Goal: Task Accomplishment & Management: Complete application form

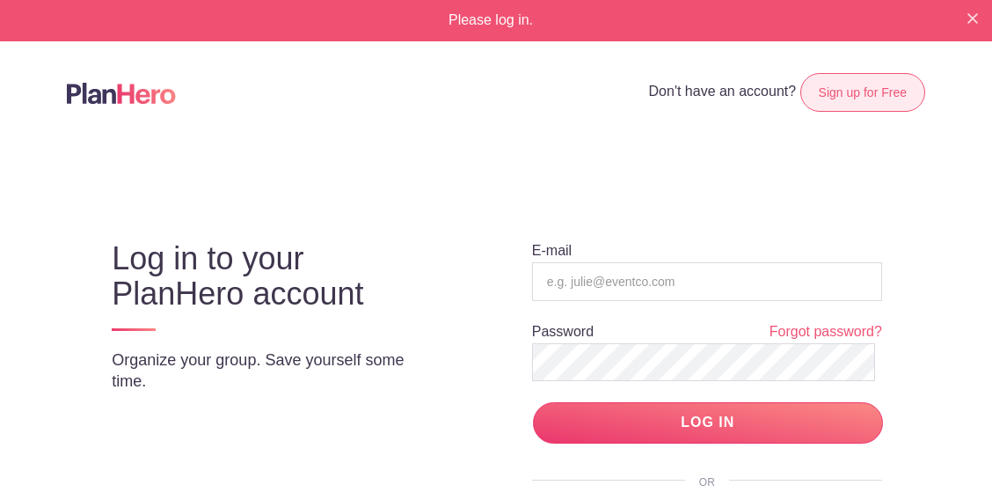
click at [831, 78] on link "Sign up for Free" at bounding box center [863, 92] width 125 height 39
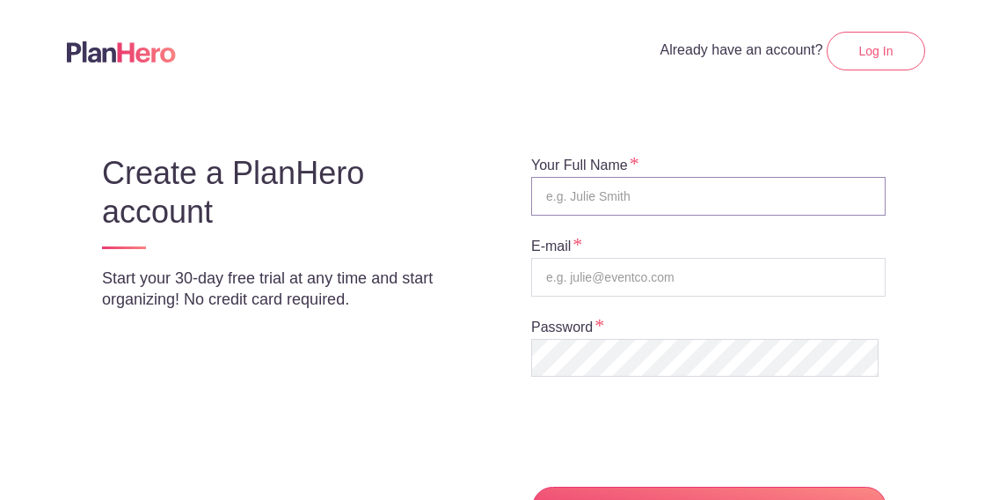
click at [609, 190] on input "text" at bounding box center [708, 196] width 355 height 39
type input "[PERSON_NAME]"
type input "[EMAIL_ADDRESS][DOMAIN_NAME]"
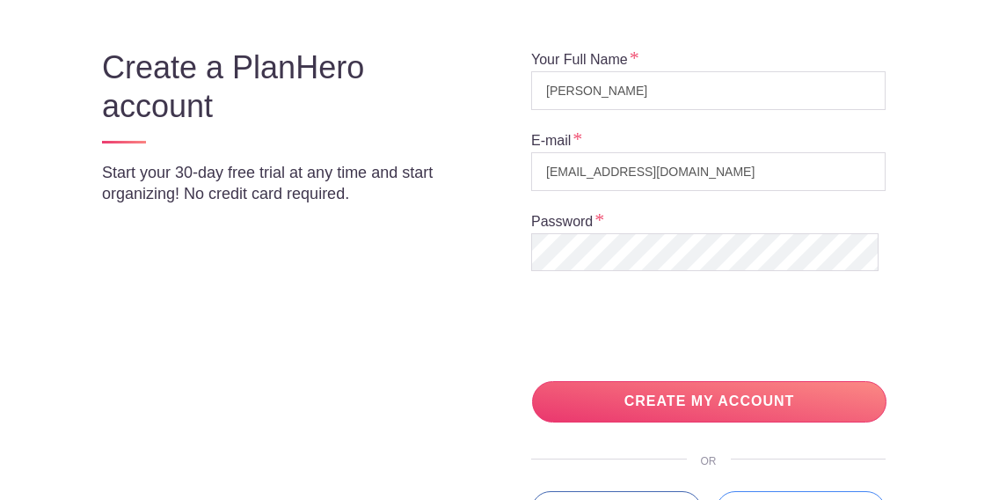
scroll to position [135, 0]
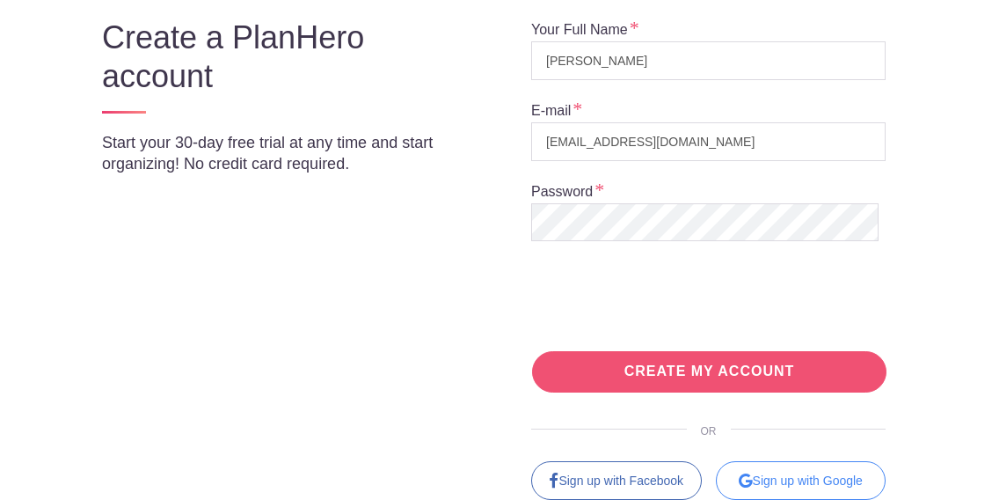
click at [712, 360] on input "CREATE MY ACCOUNT" at bounding box center [709, 371] width 355 height 41
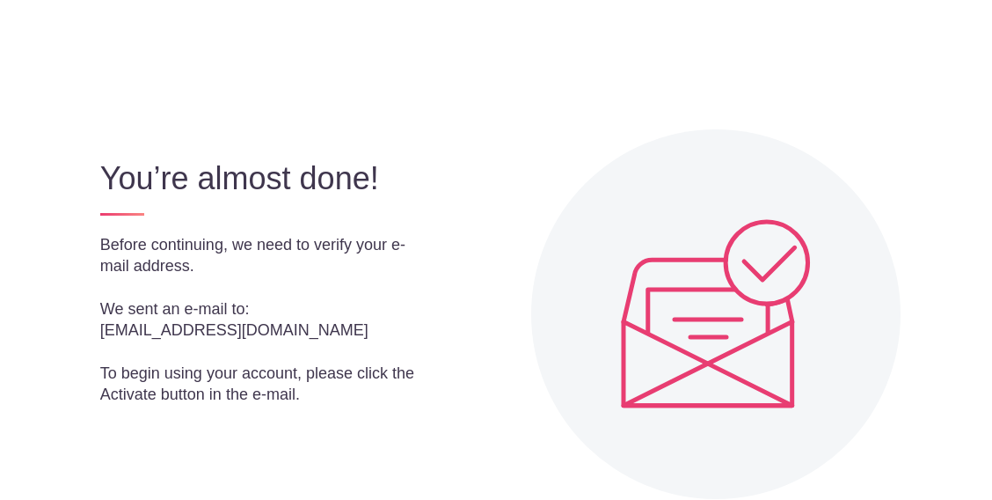
scroll to position [176, 0]
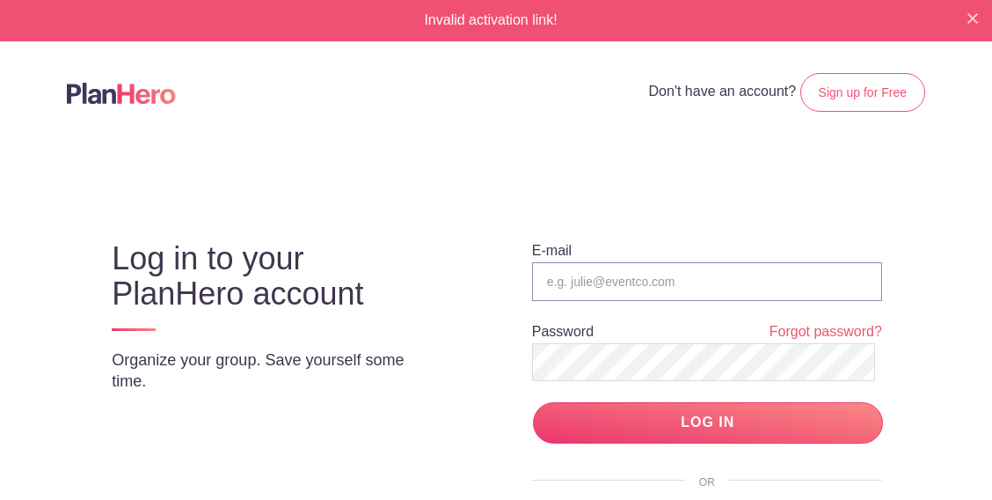
click at [688, 284] on input "email" at bounding box center [707, 281] width 350 height 39
type input "[EMAIL_ADDRESS][DOMAIN_NAME]"
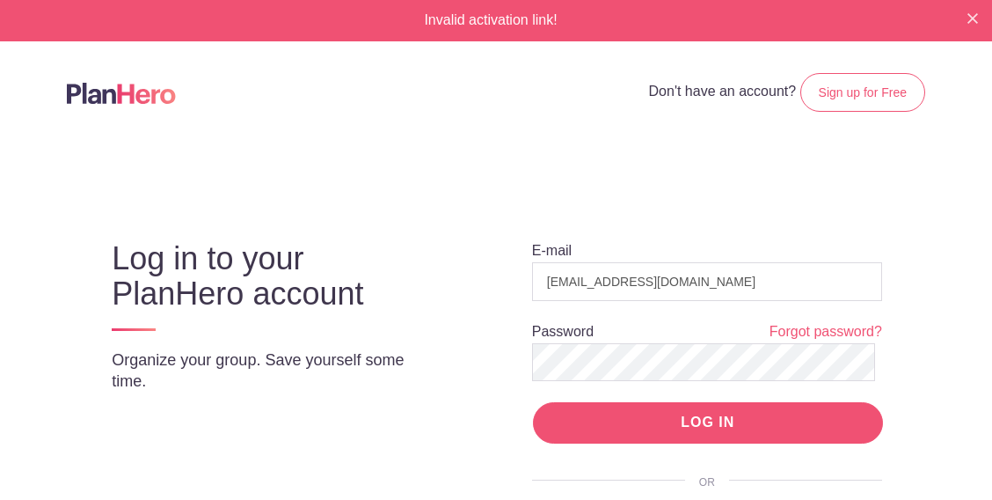
click at [725, 423] on input "LOG IN" at bounding box center [708, 422] width 350 height 41
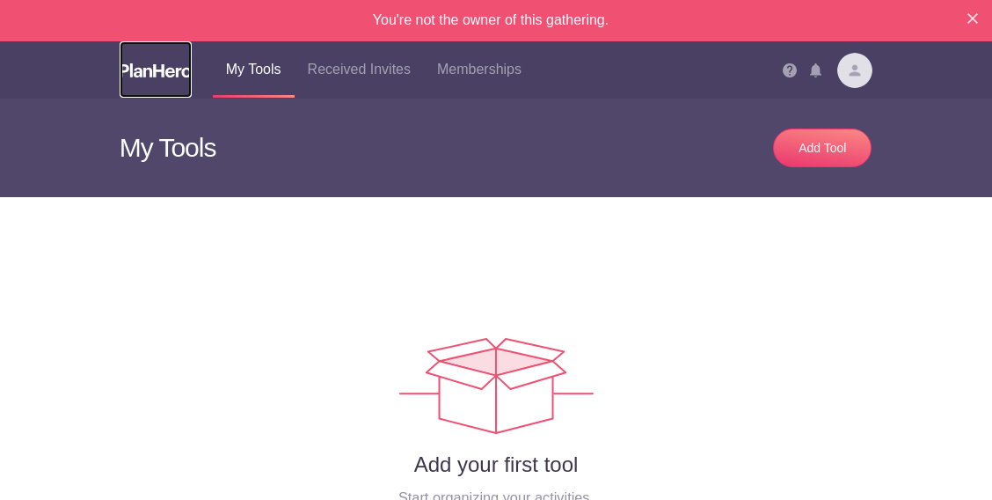
click at [174, 78] on link at bounding box center [156, 69] width 72 height 56
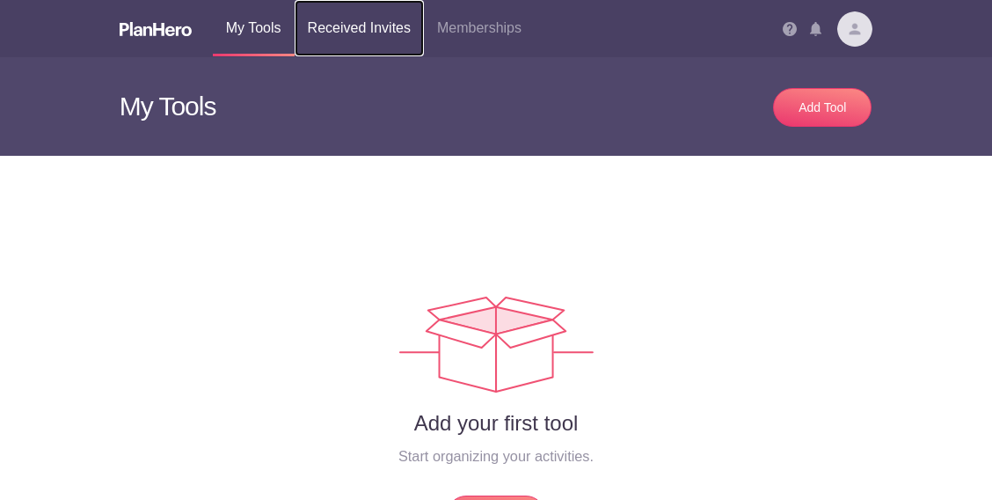
click at [378, 34] on link "Received Invites" at bounding box center [359, 28] width 129 height 56
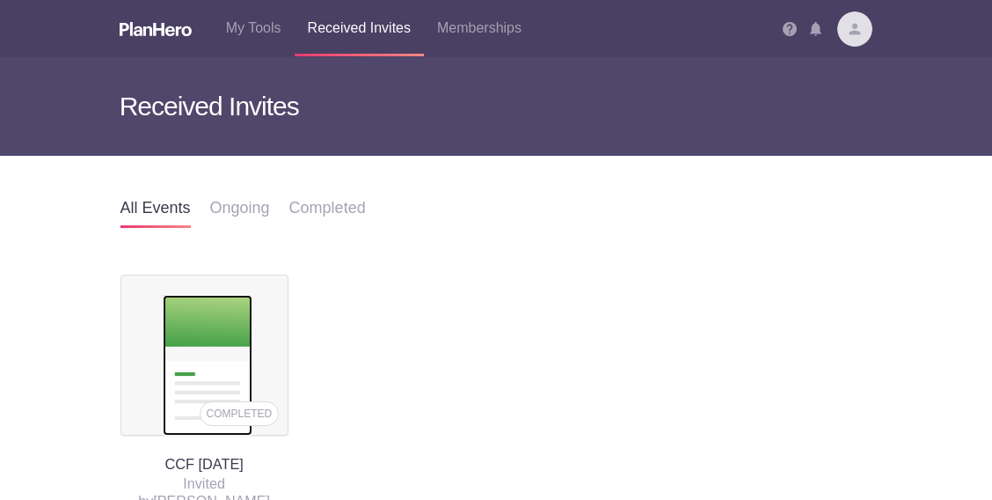
click at [209, 331] on img at bounding box center [208, 365] width 90 height 141
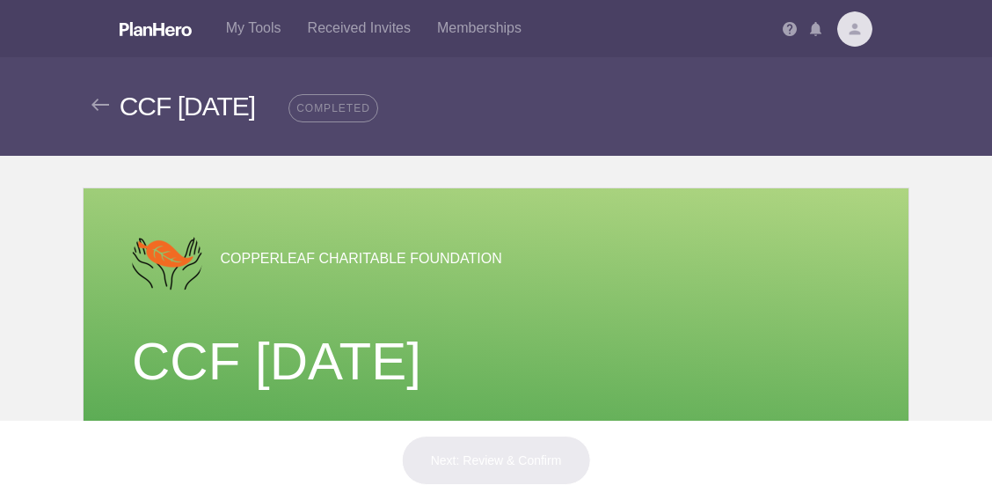
scroll to position [35, 0]
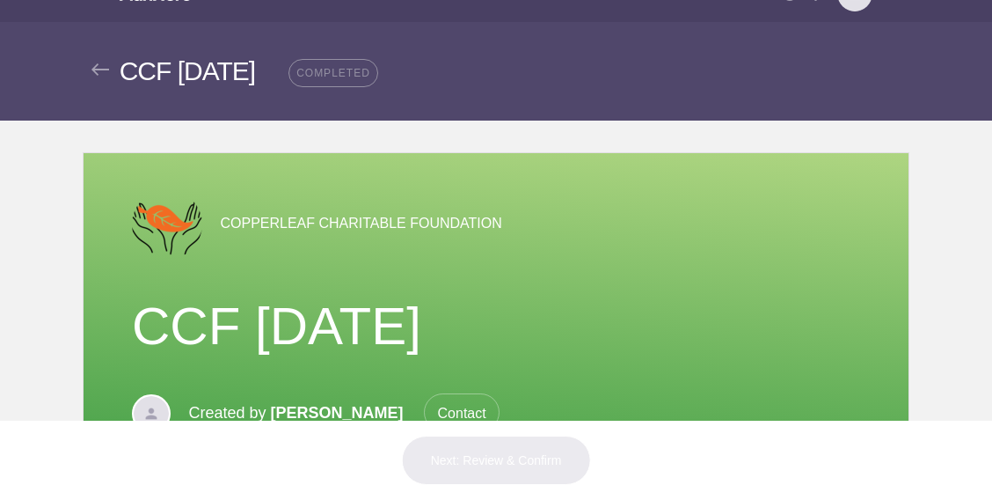
click at [987, 486] on div "Next: Review & Confirm" at bounding box center [496, 460] width 992 height 79
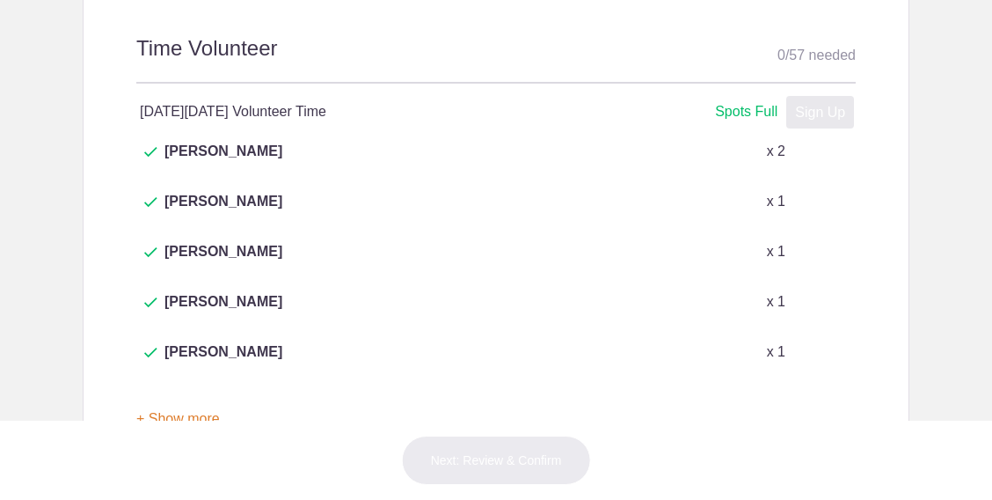
scroll to position [1003, 0]
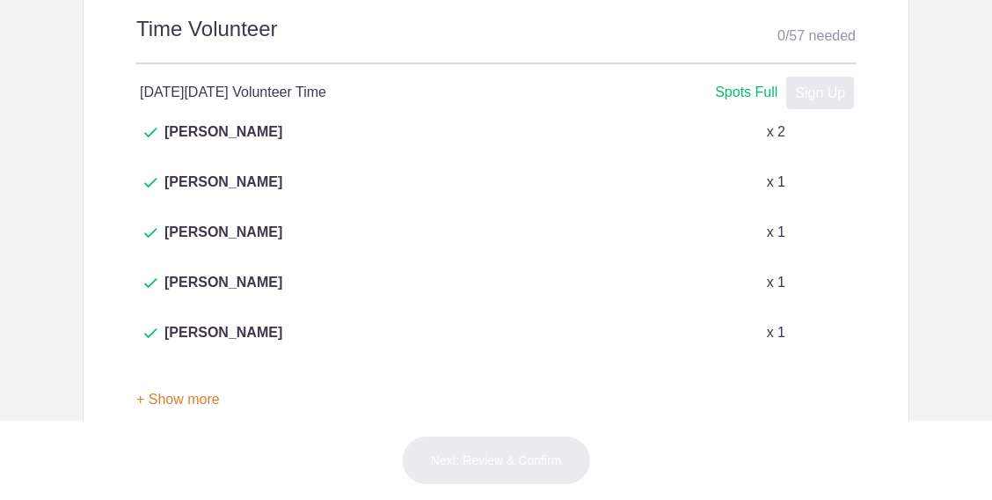
click at [170, 372] on button "+ Show more" at bounding box center [178, 399] width 84 height 55
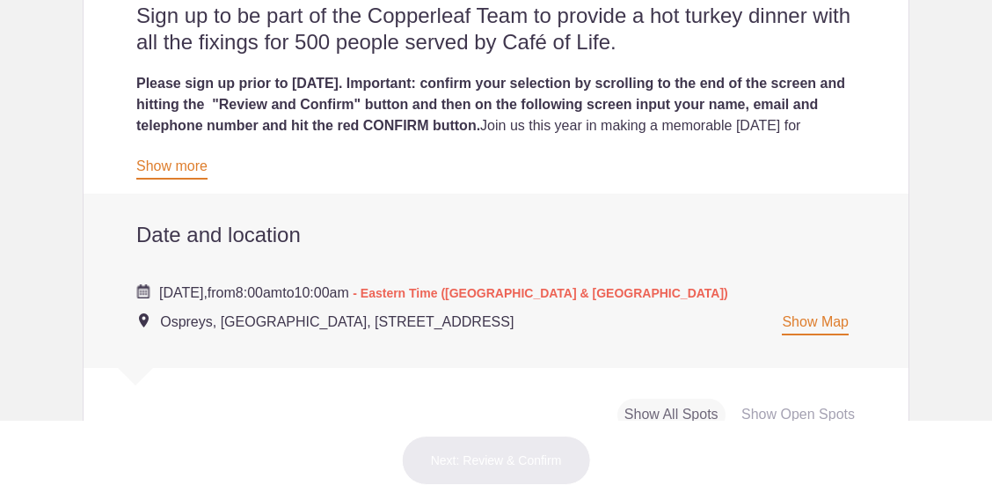
scroll to position [571, 0]
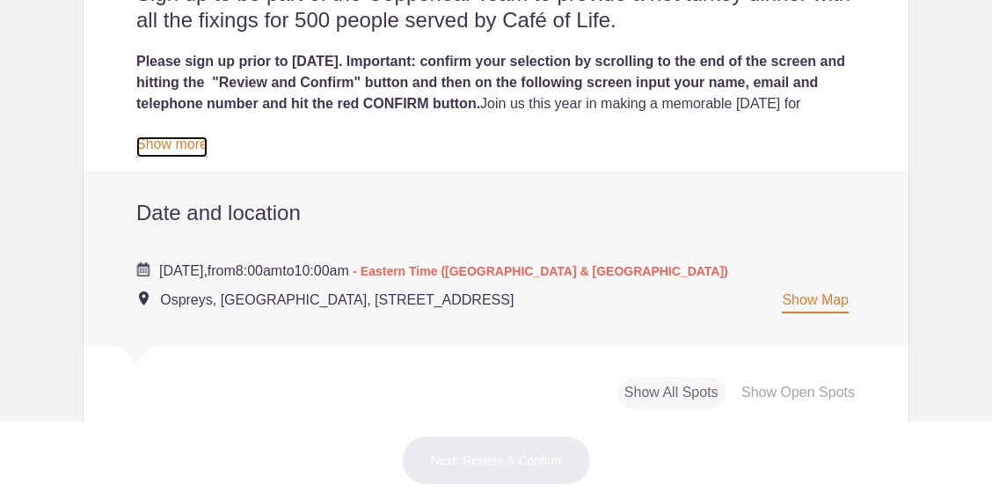
click at [181, 142] on link "Show more" at bounding box center [171, 146] width 71 height 21
